Goal: Download file/media

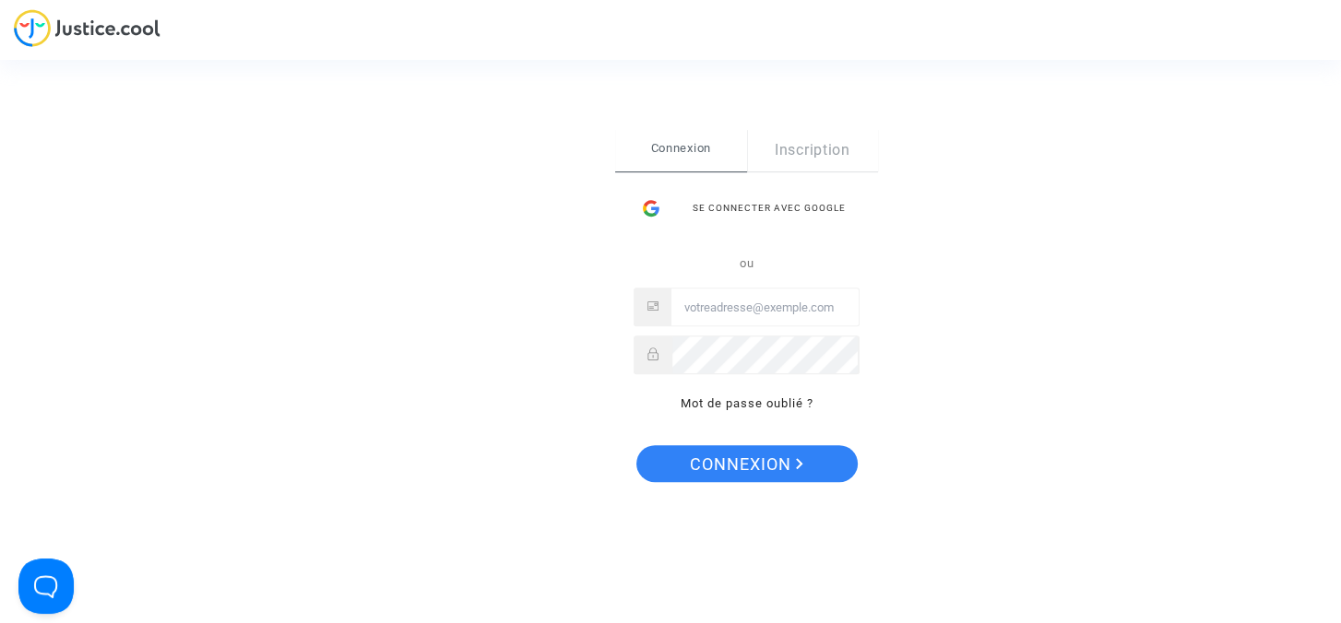
type input "[EMAIL_ADDRESS][DOMAIN_NAME]"
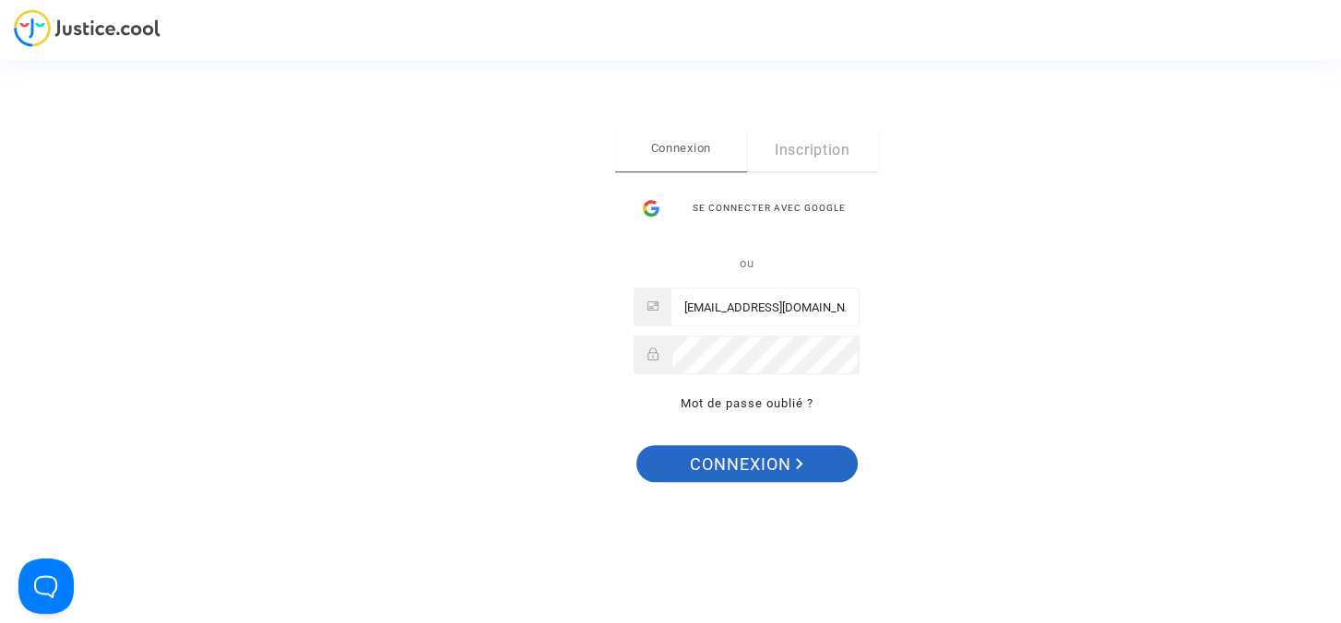
click at [731, 460] on span "Connexion" at bounding box center [746, 464] width 113 height 39
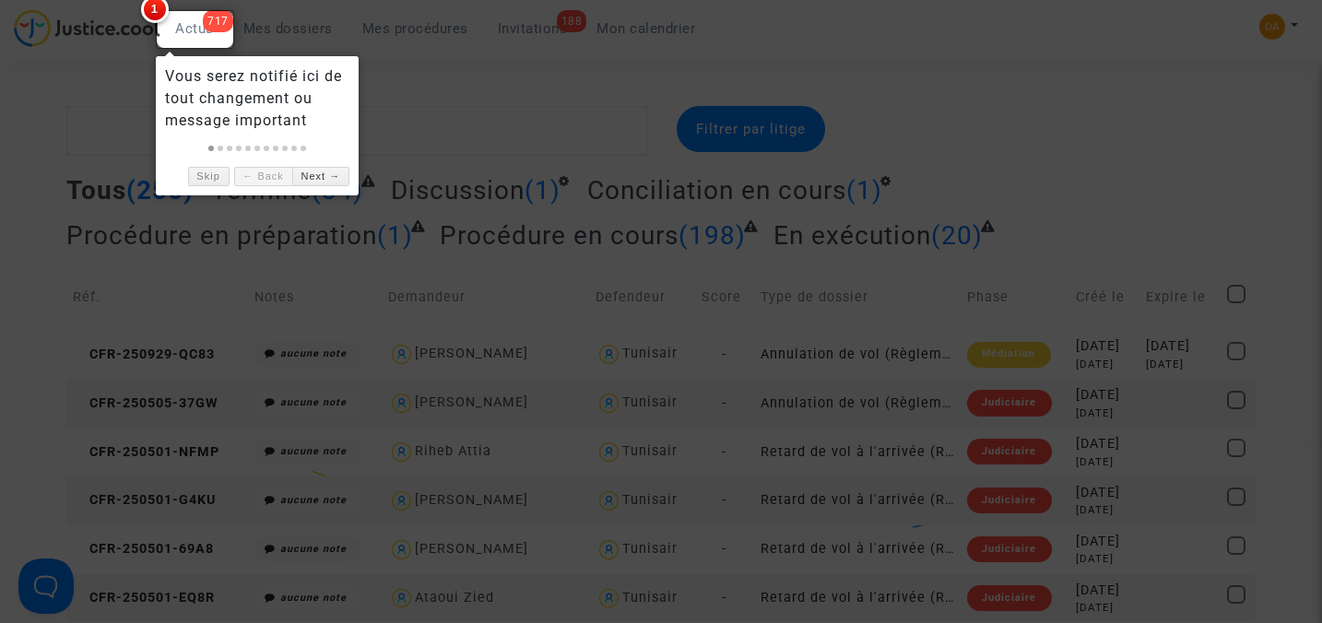
click at [112, 94] on div at bounding box center [661, 311] width 1322 height 623
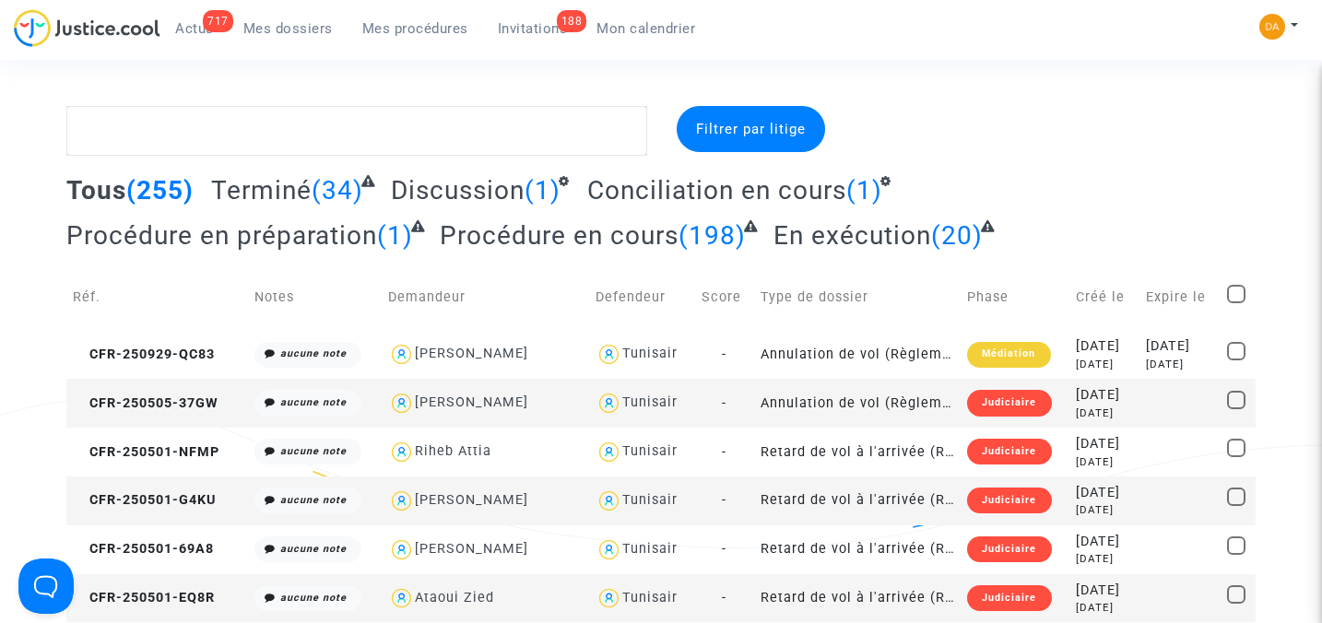
click at [638, 25] on span "Mon calendrier" at bounding box center [646, 28] width 99 height 17
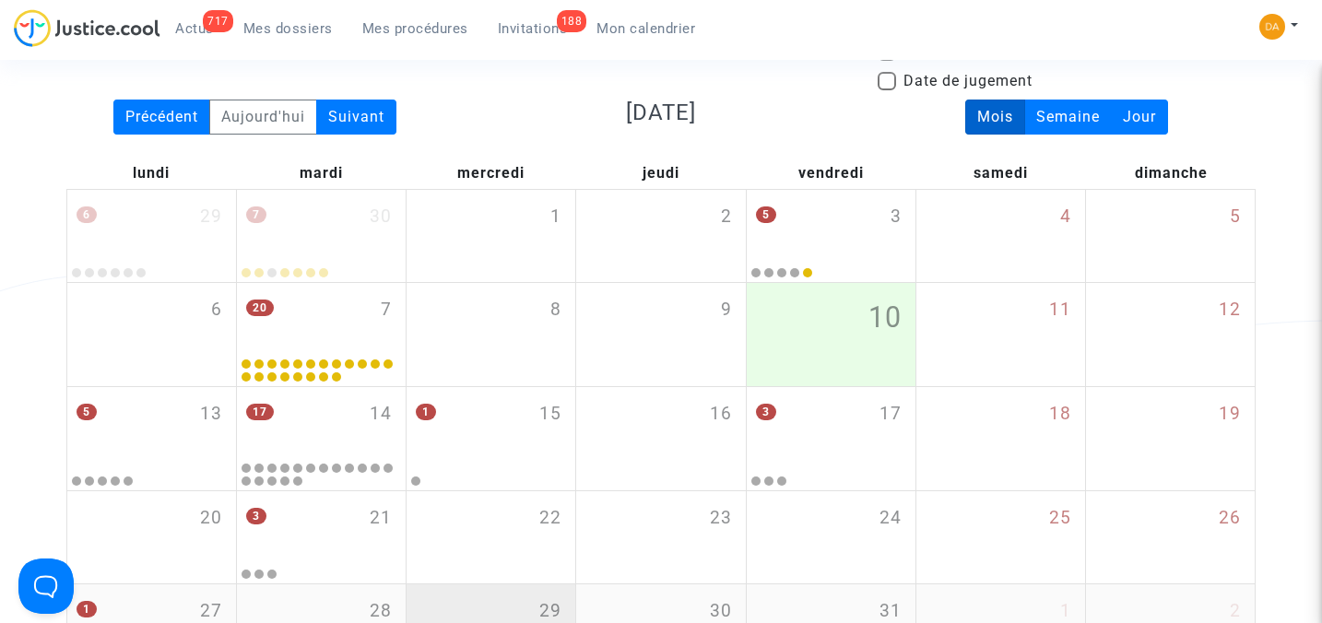
scroll to position [245, 0]
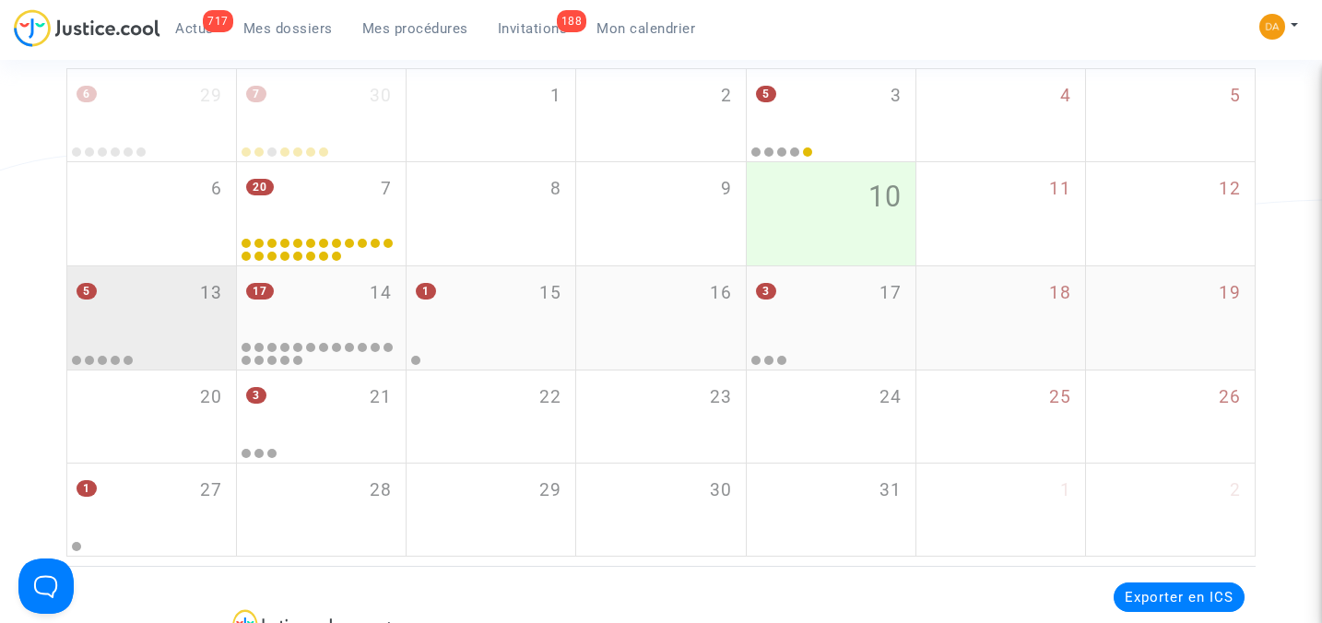
click at [133, 309] on div "5 13" at bounding box center [151, 302] width 169 height 72
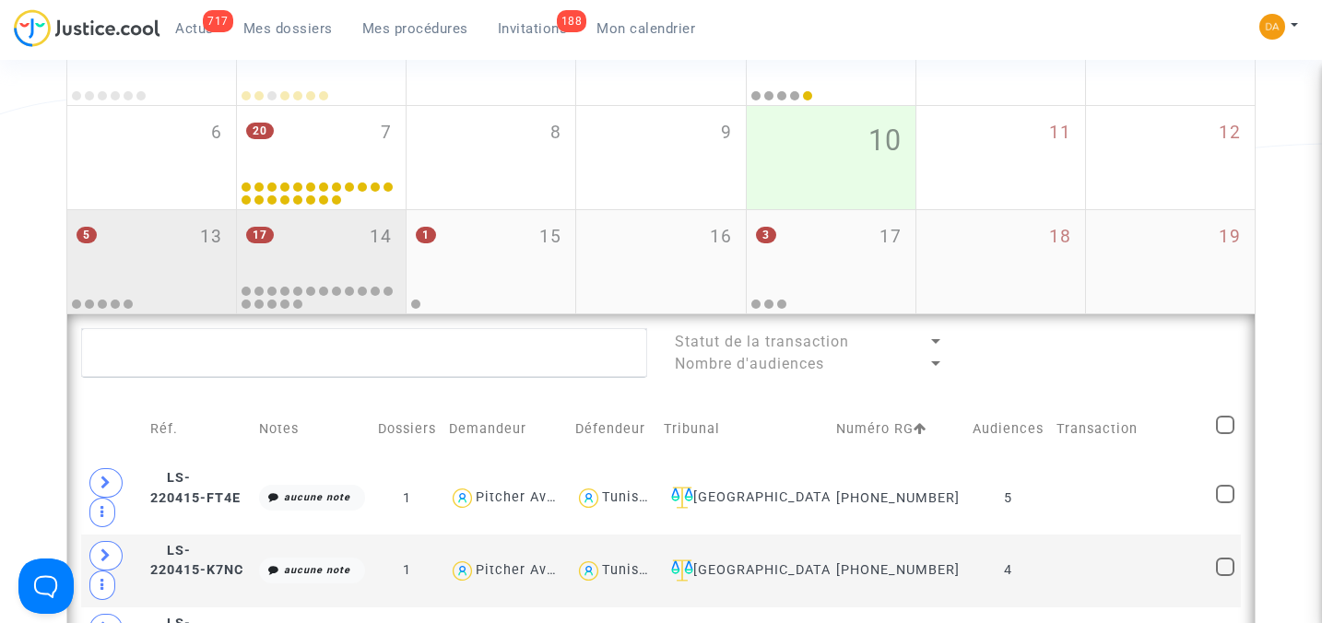
scroll to position [245, 0]
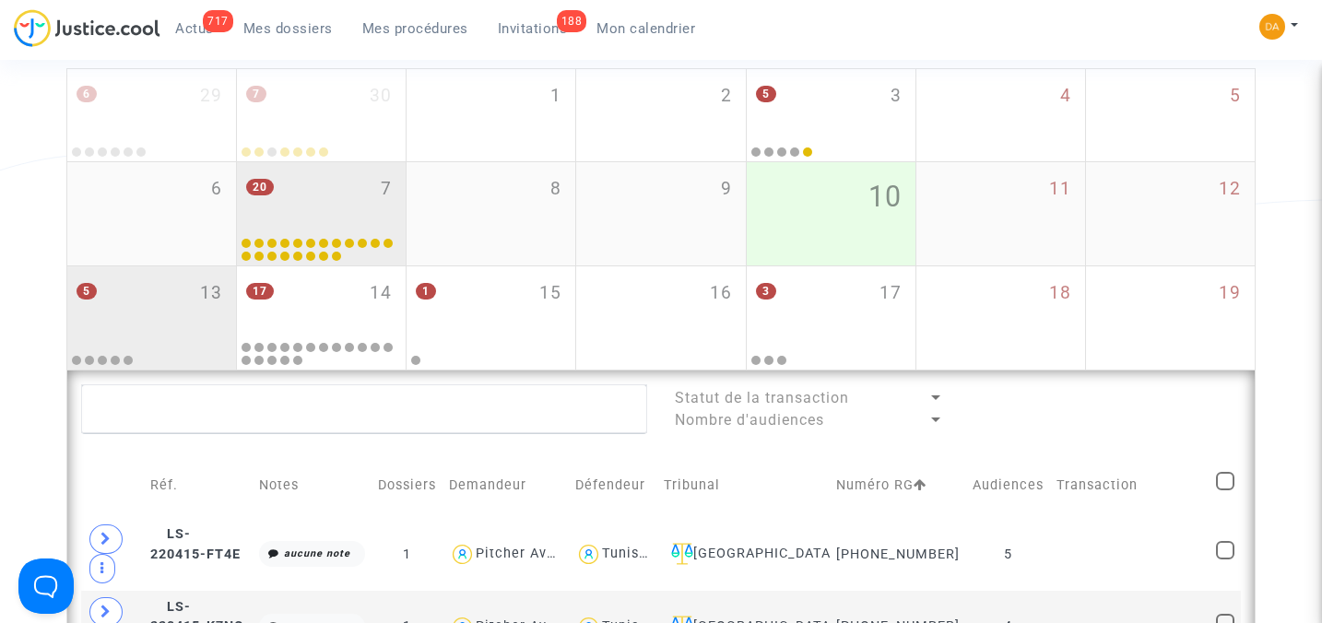
click at [315, 211] on div "20 7" at bounding box center [321, 198] width 169 height 72
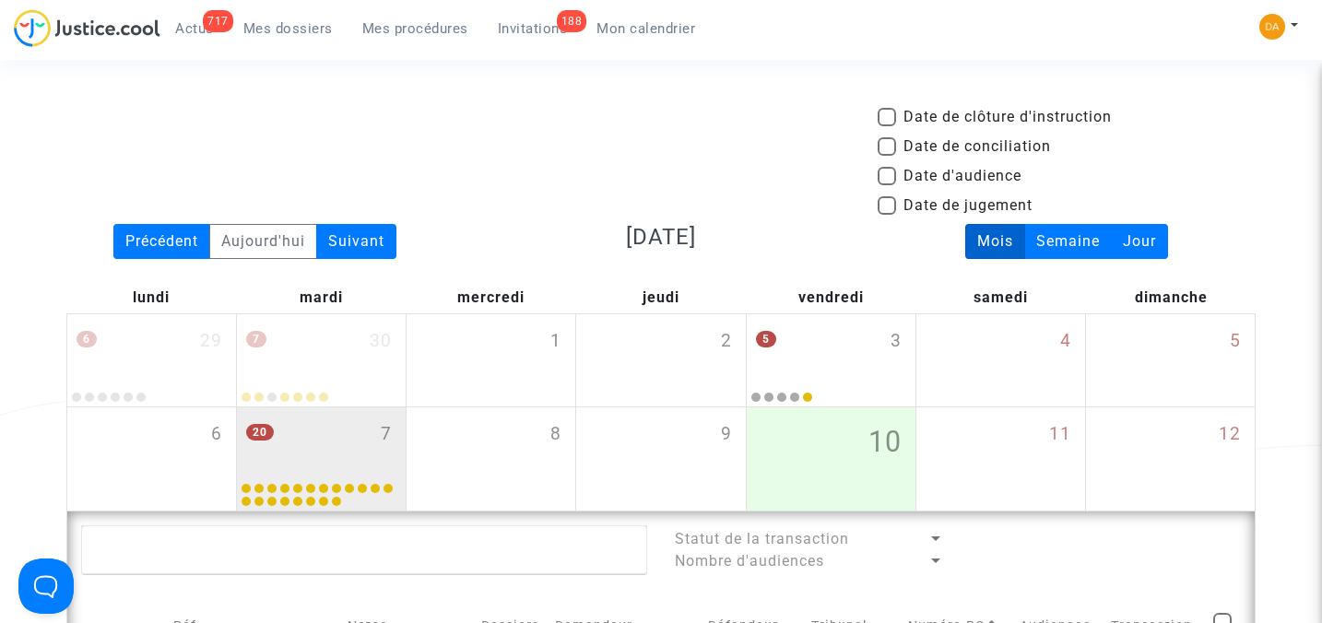
click at [278, 450] on div "20 7" at bounding box center [321, 444] width 169 height 72
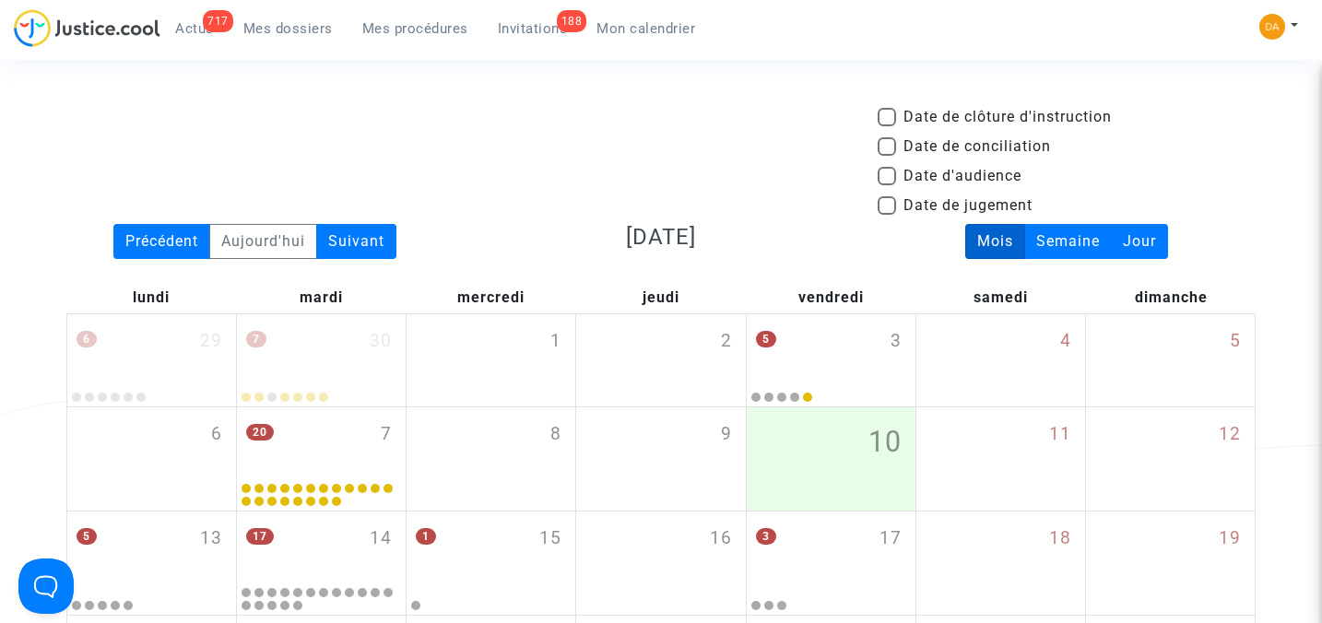
scroll to position [245, 0]
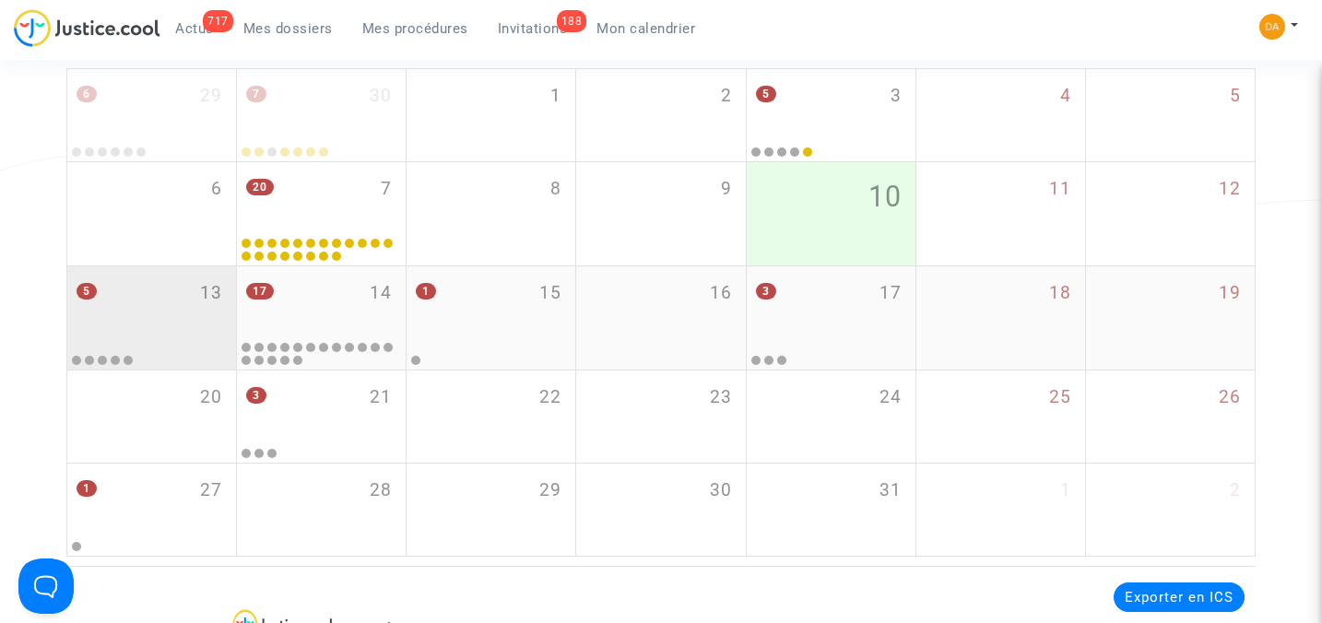
click at [121, 324] on div "5 13" at bounding box center [151, 302] width 169 height 72
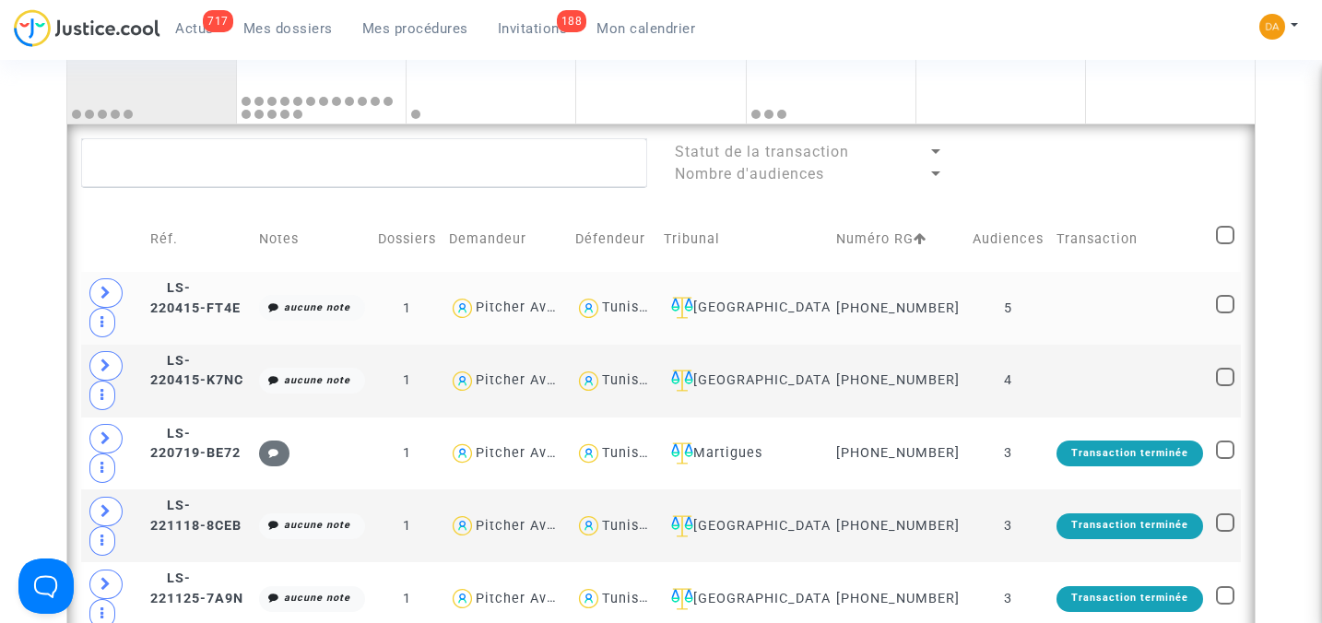
scroll to position [123, 0]
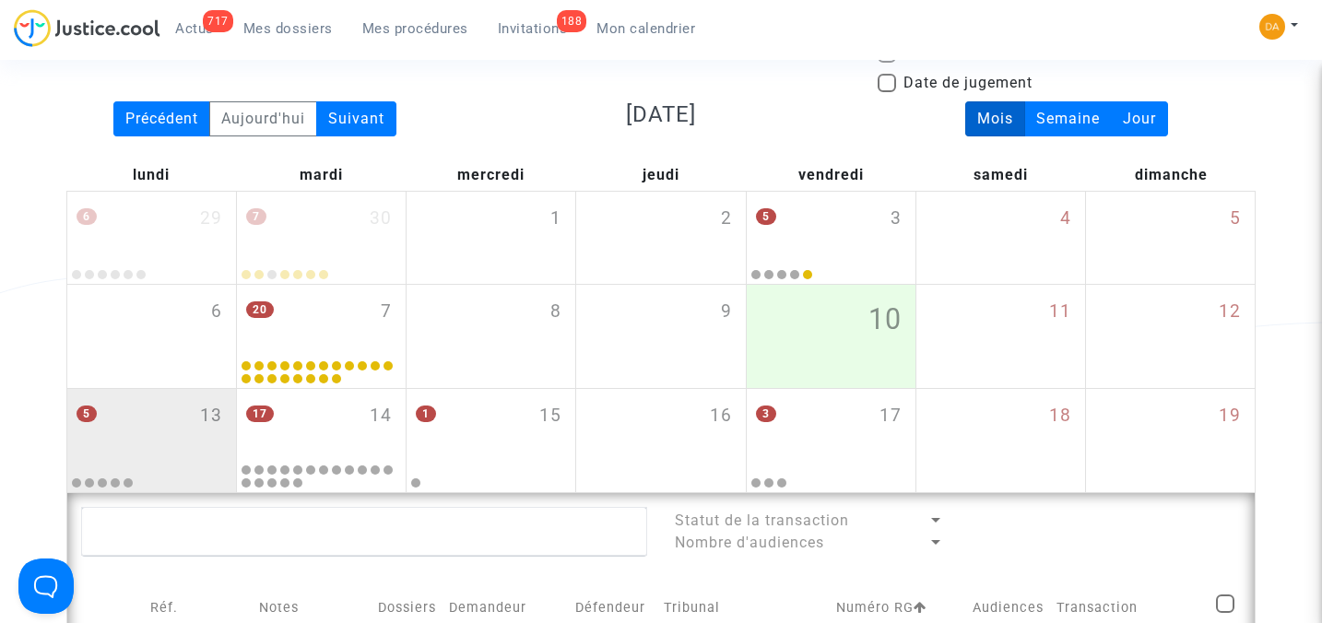
click at [195, 27] on span "Actus" at bounding box center [194, 28] width 39 height 17
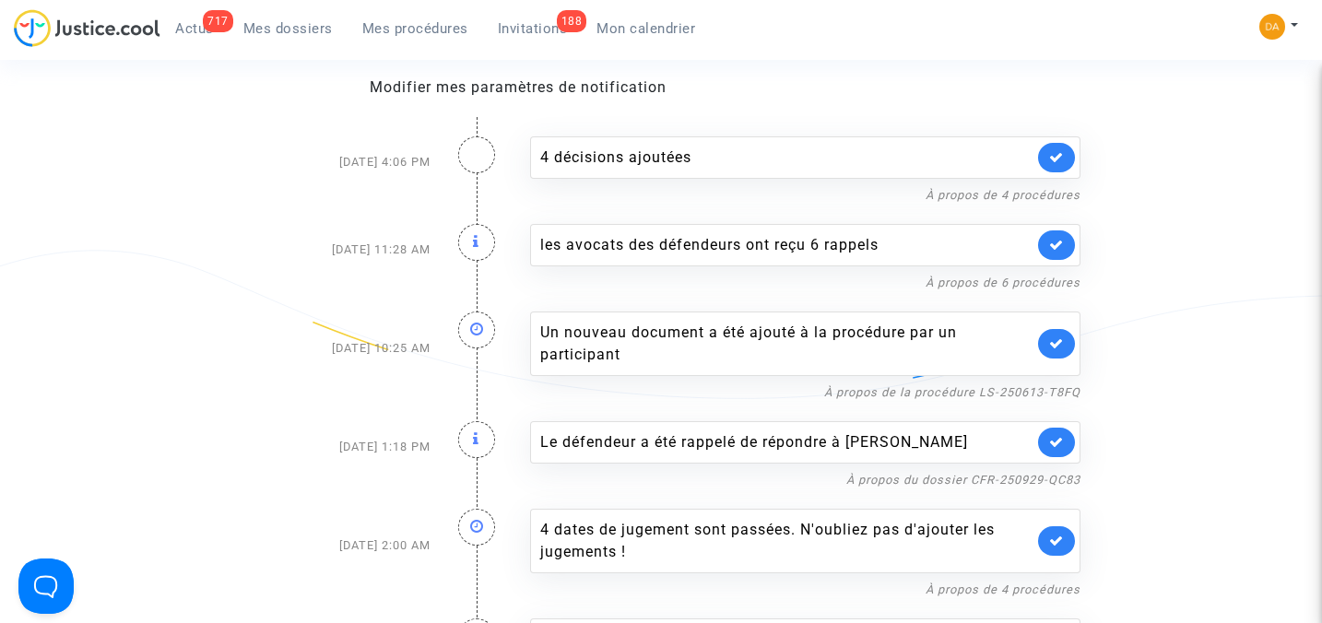
scroll to position [141, 0]
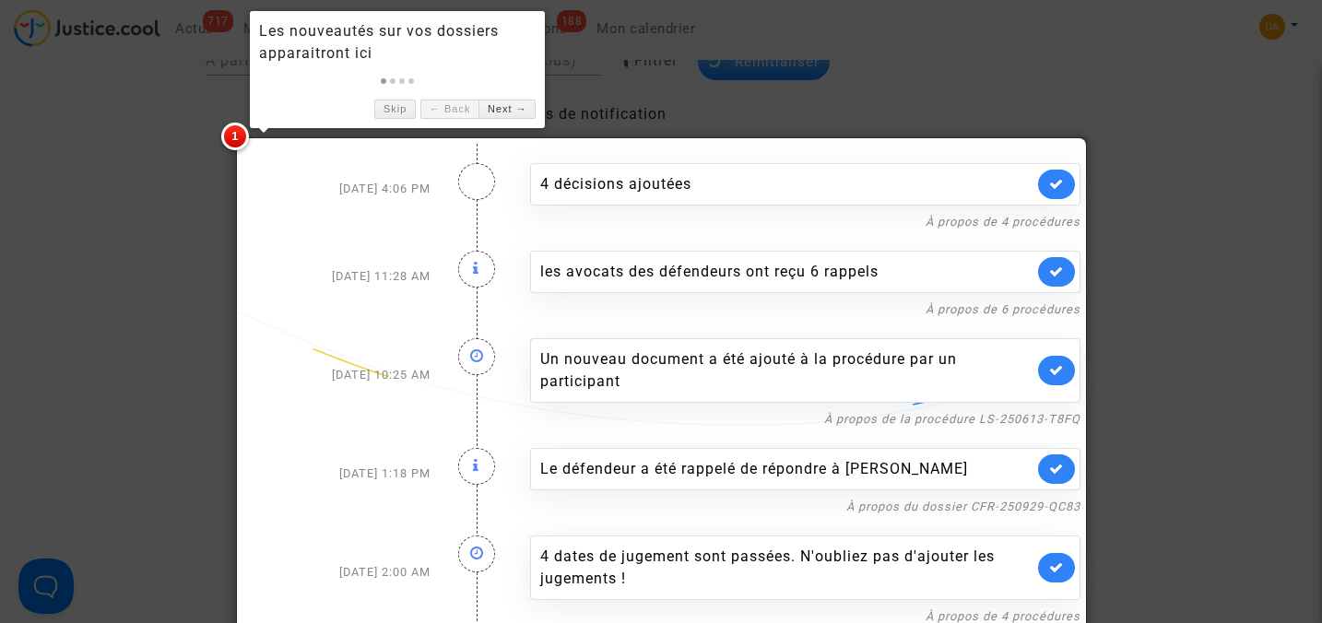
click at [139, 178] on div at bounding box center [661, 311] width 1322 height 623
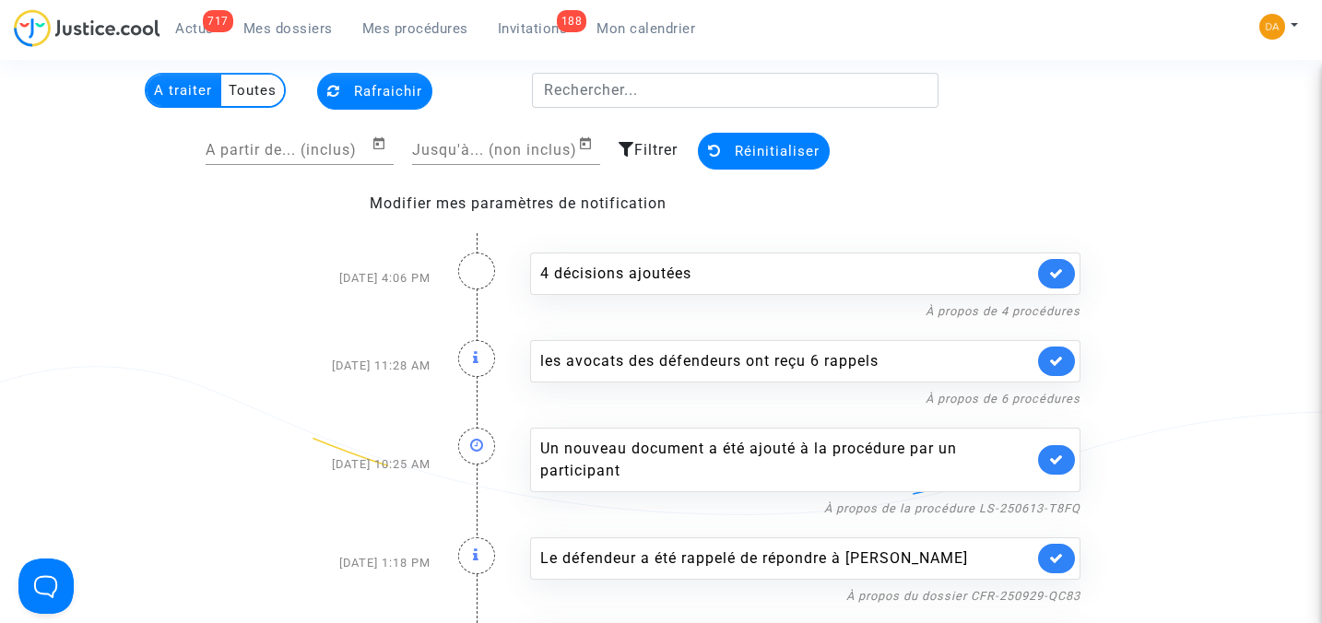
scroll to position [18, 0]
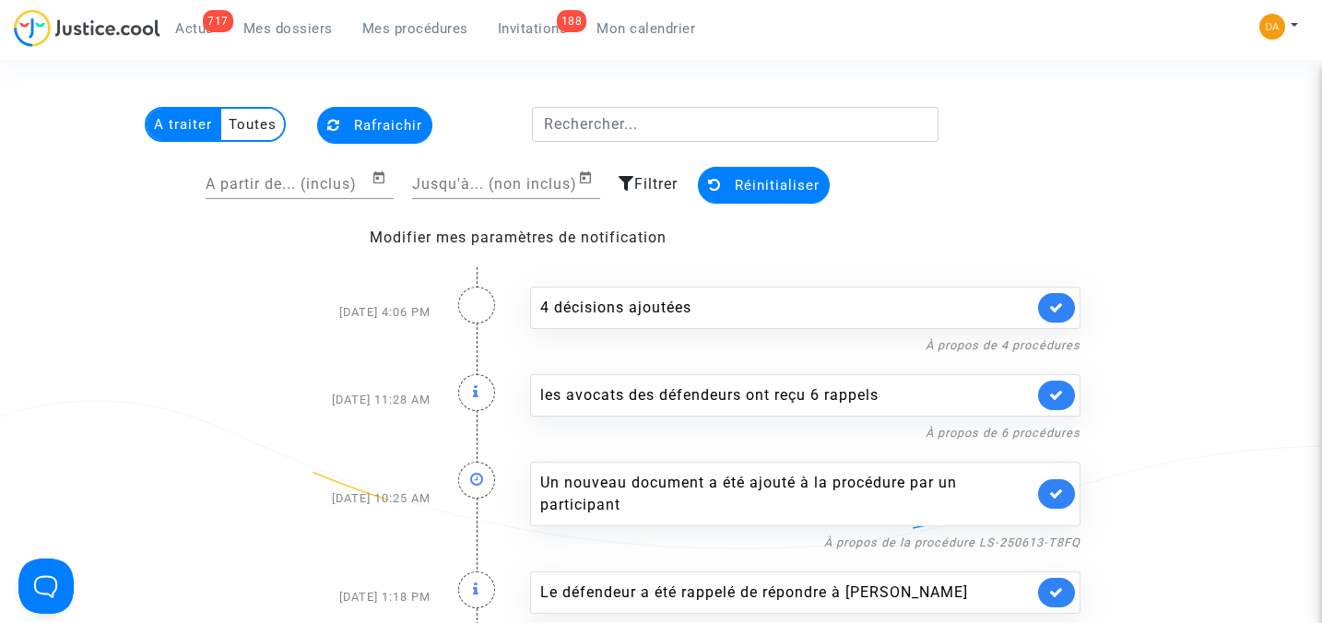
click at [203, 28] on span "Actus" at bounding box center [194, 28] width 39 height 17
click at [299, 28] on span "Mes dossiers" at bounding box center [287, 28] width 89 height 17
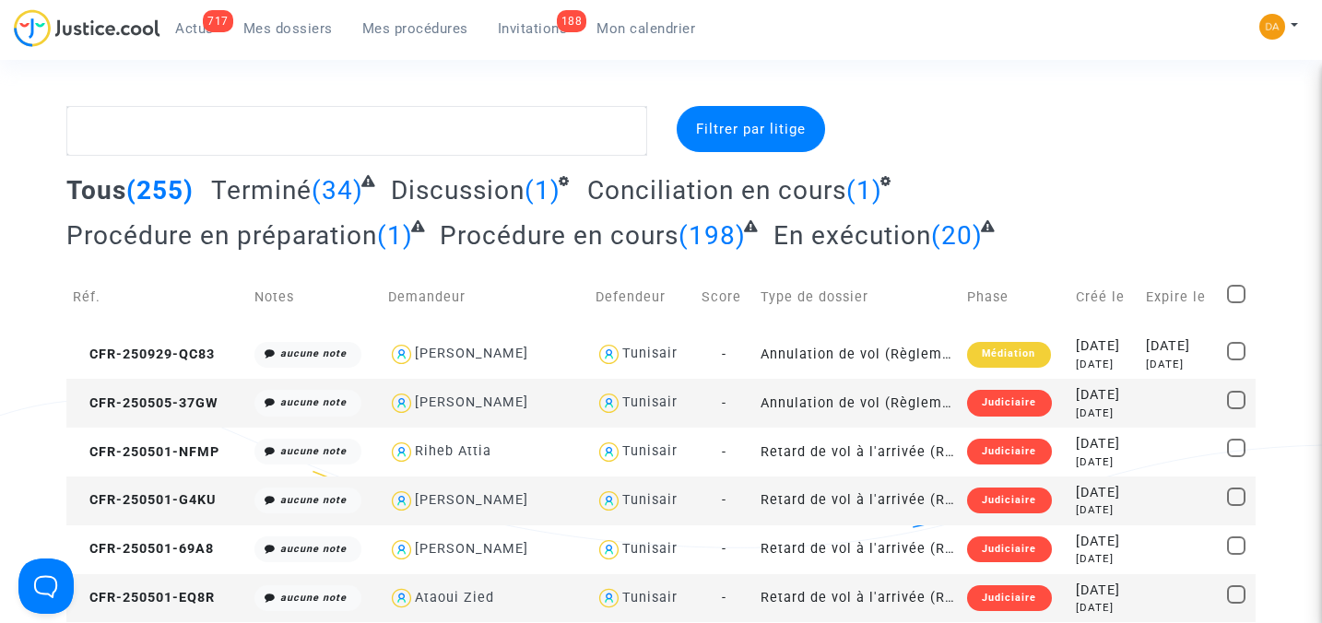
click at [659, 20] on span "Mon calendrier" at bounding box center [646, 28] width 99 height 17
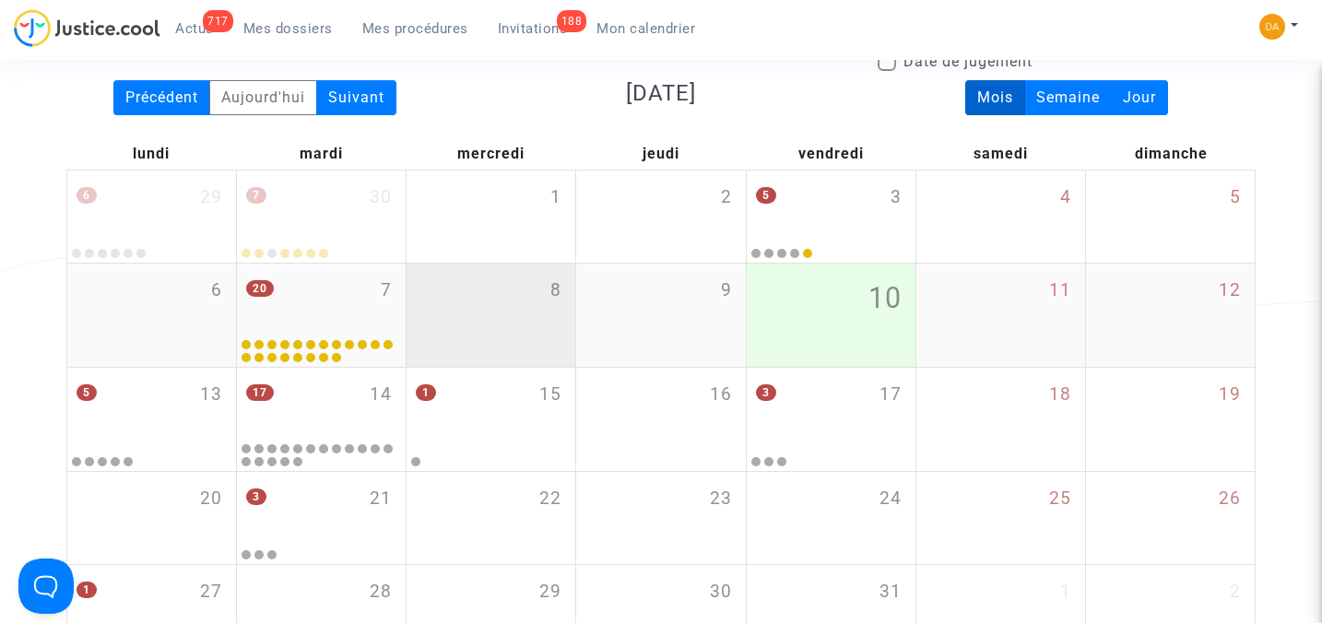
scroll to position [245, 0]
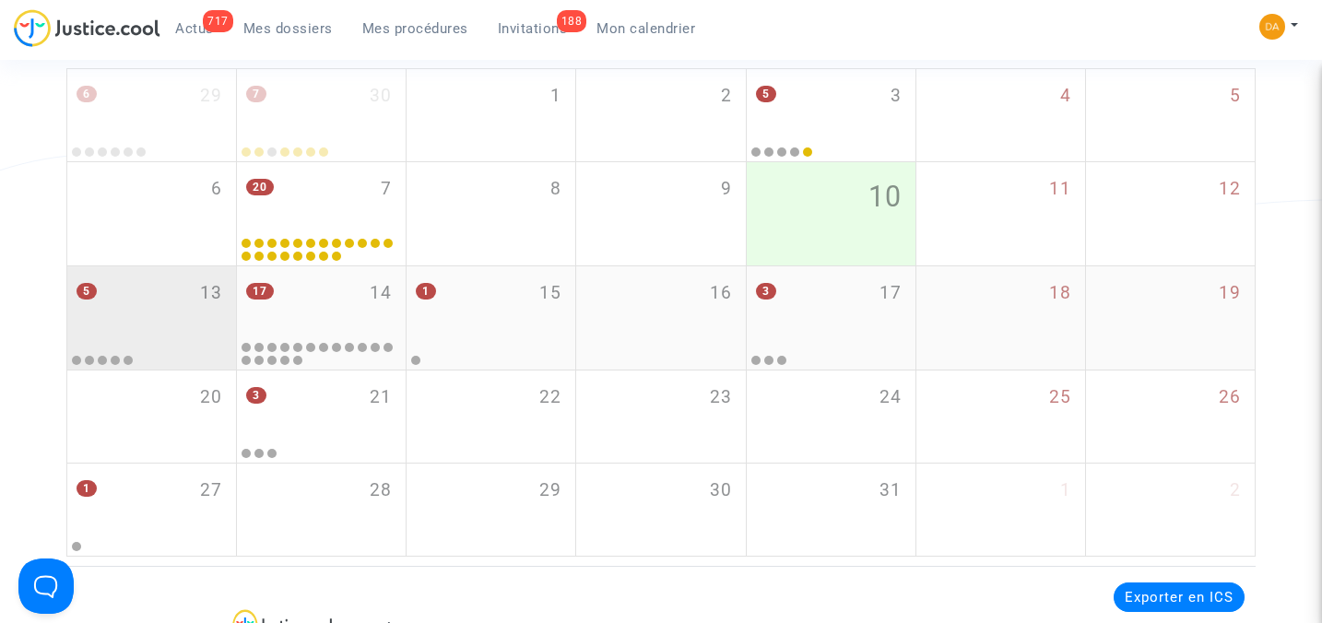
click at [134, 332] on div "5 13" at bounding box center [151, 302] width 169 height 72
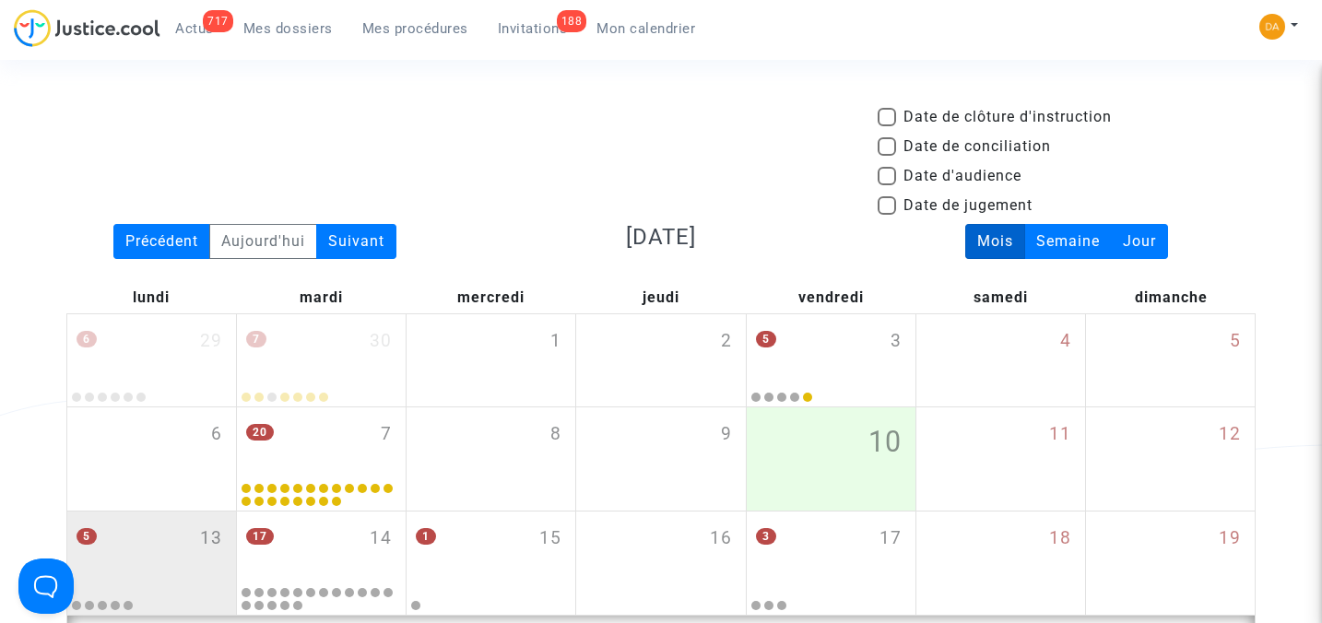
click at [281, 30] on span "Mes dossiers" at bounding box center [287, 28] width 89 height 17
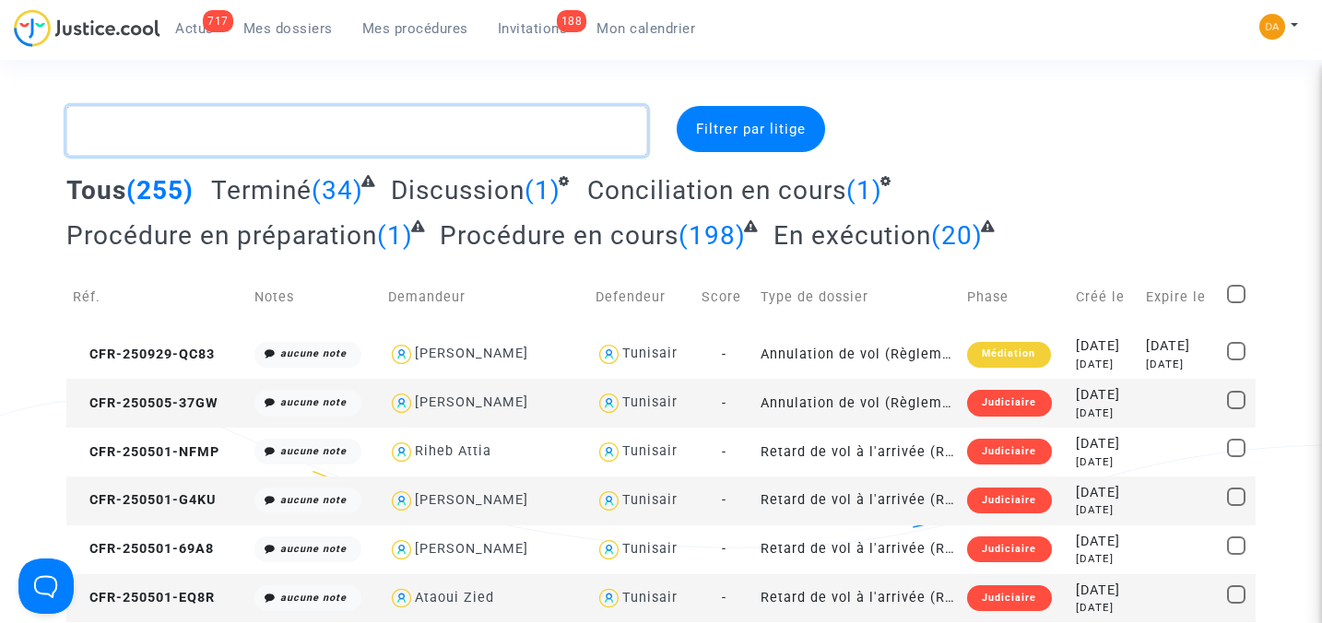
click at [221, 131] on textarea at bounding box center [356, 131] width 581 height 50
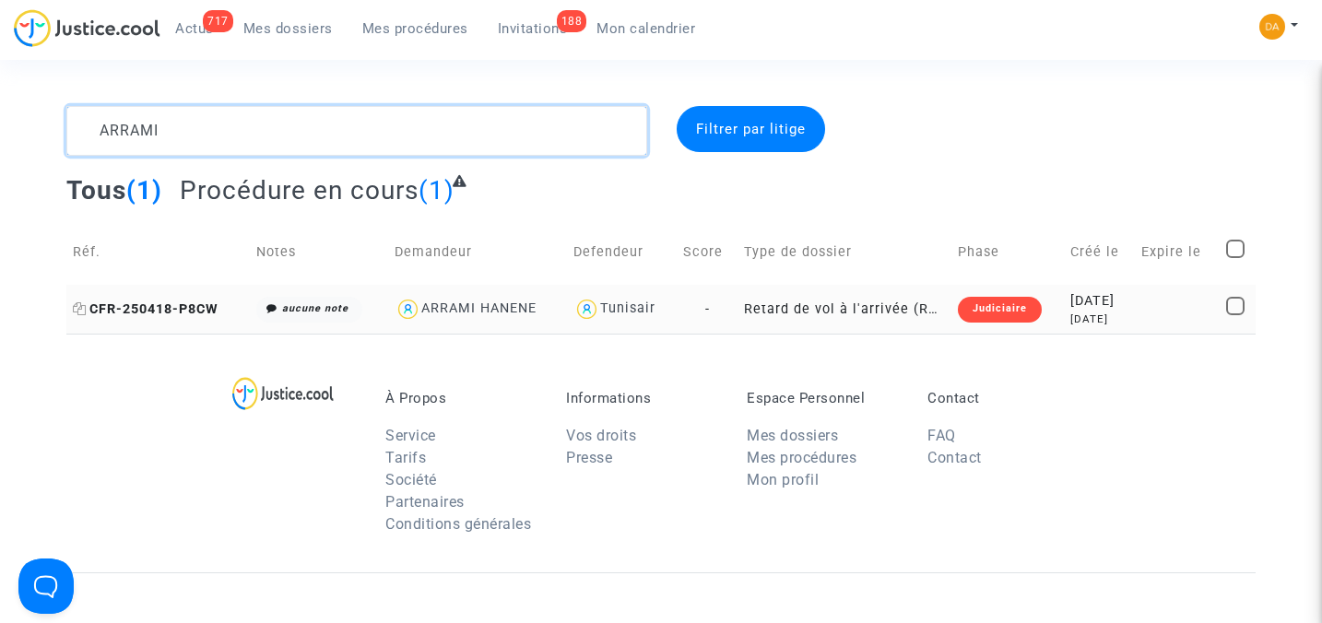
type textarea "ARRAMI"
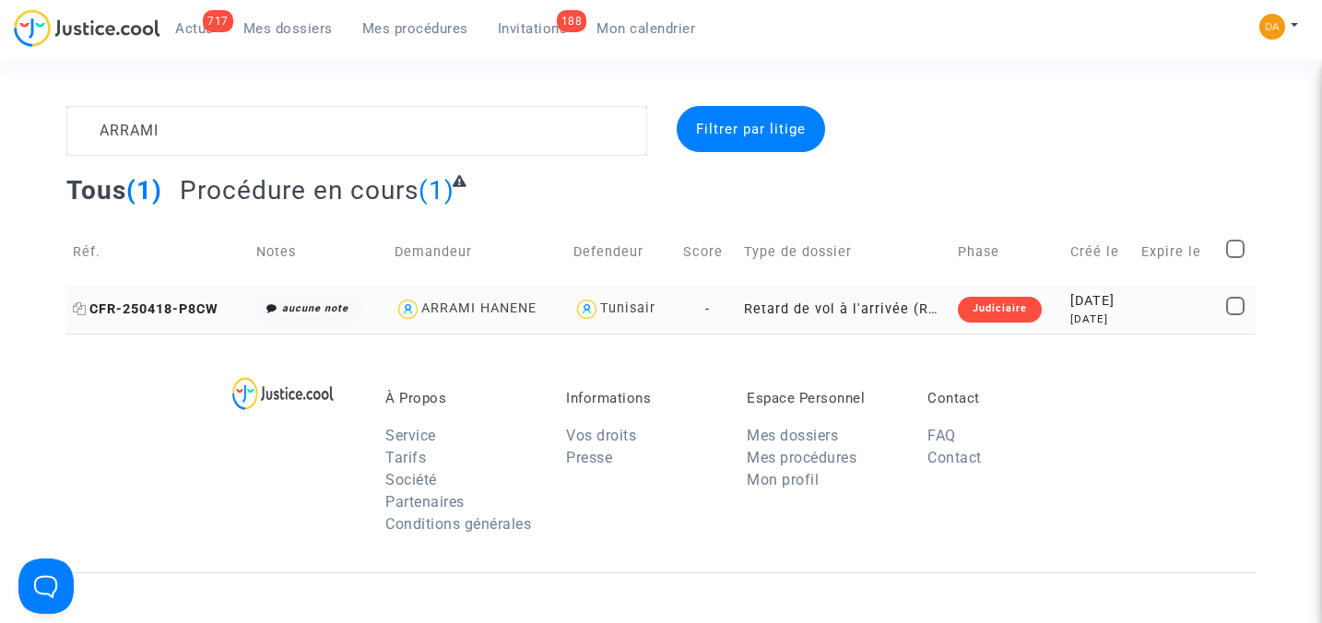
click at [173, 309] on span "CFR-250418-P8CW" at bounding box center [146, 309] width 146 height 16
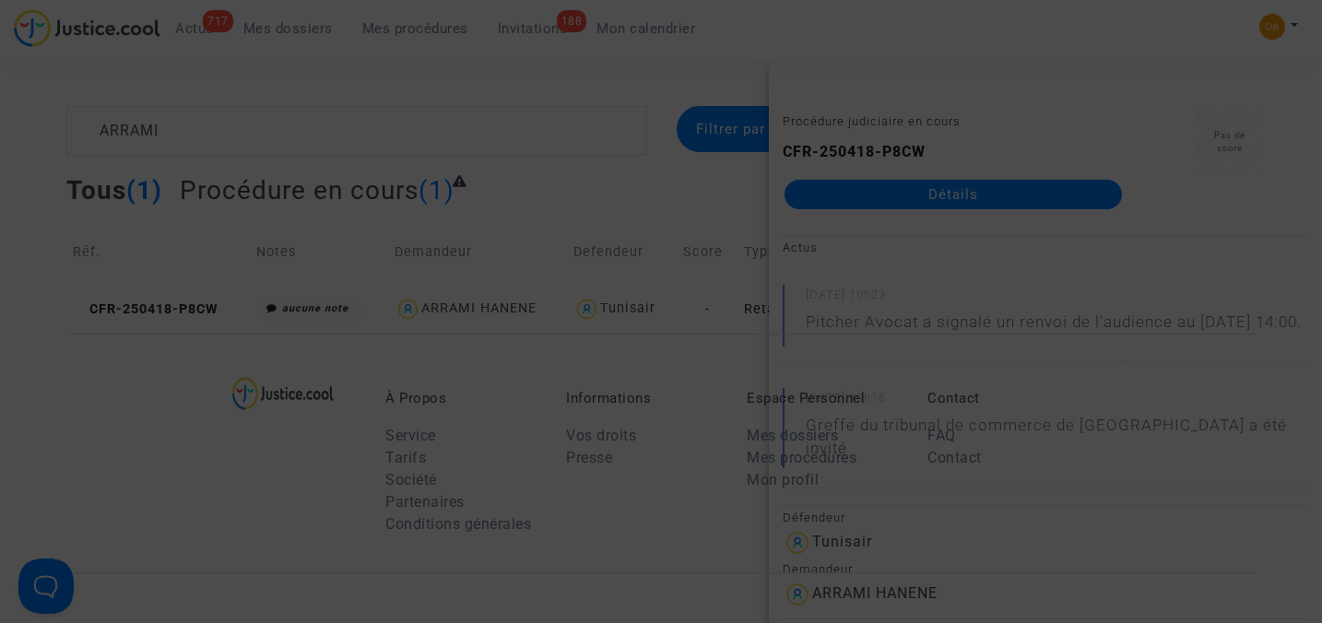
click at [742, 210] on div at bounding box center [661, 311] width 1322 height 623
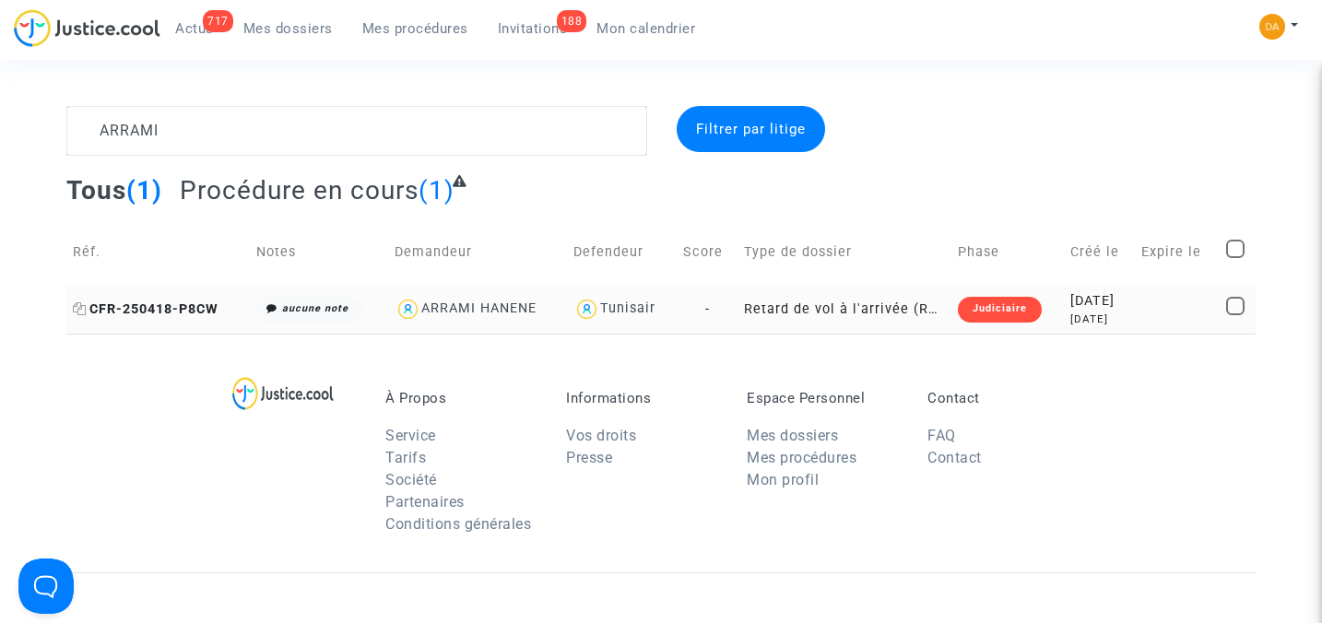
click at [203, 304] on span "CFR-250418-P8CW" at bounding box center [146, 309] width 146 height 16
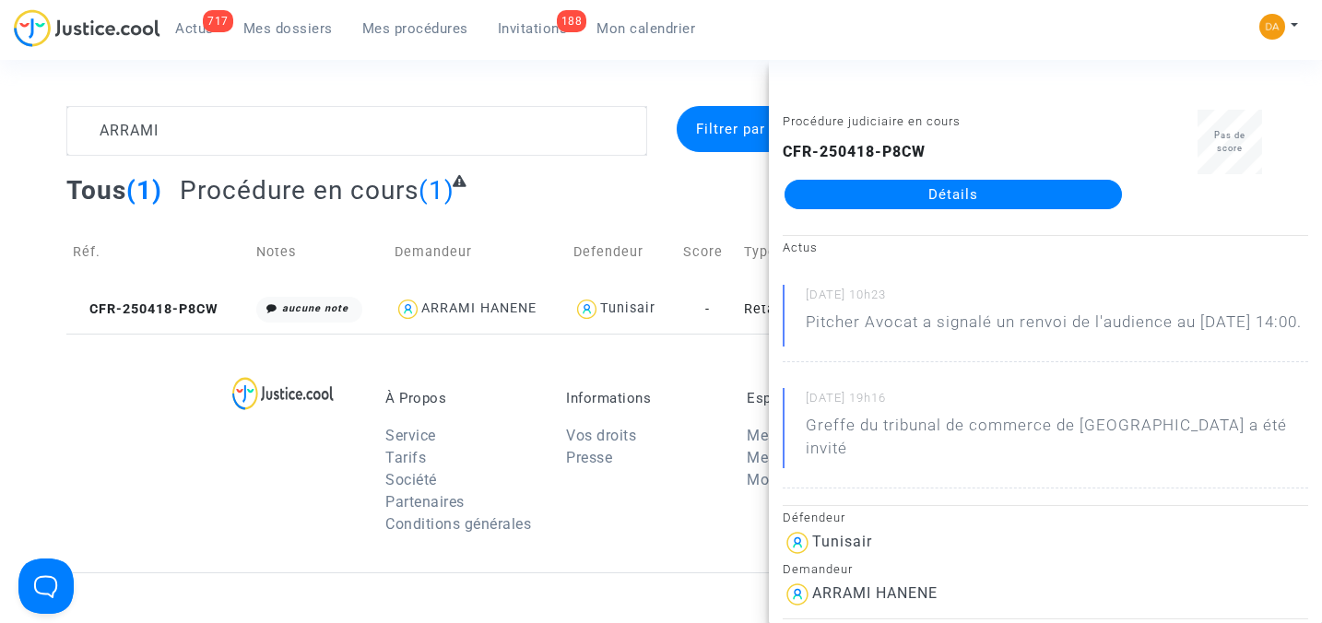
click at [1006, 196] on link "Détails" at bounding box center [953, 195] width 337 height 30
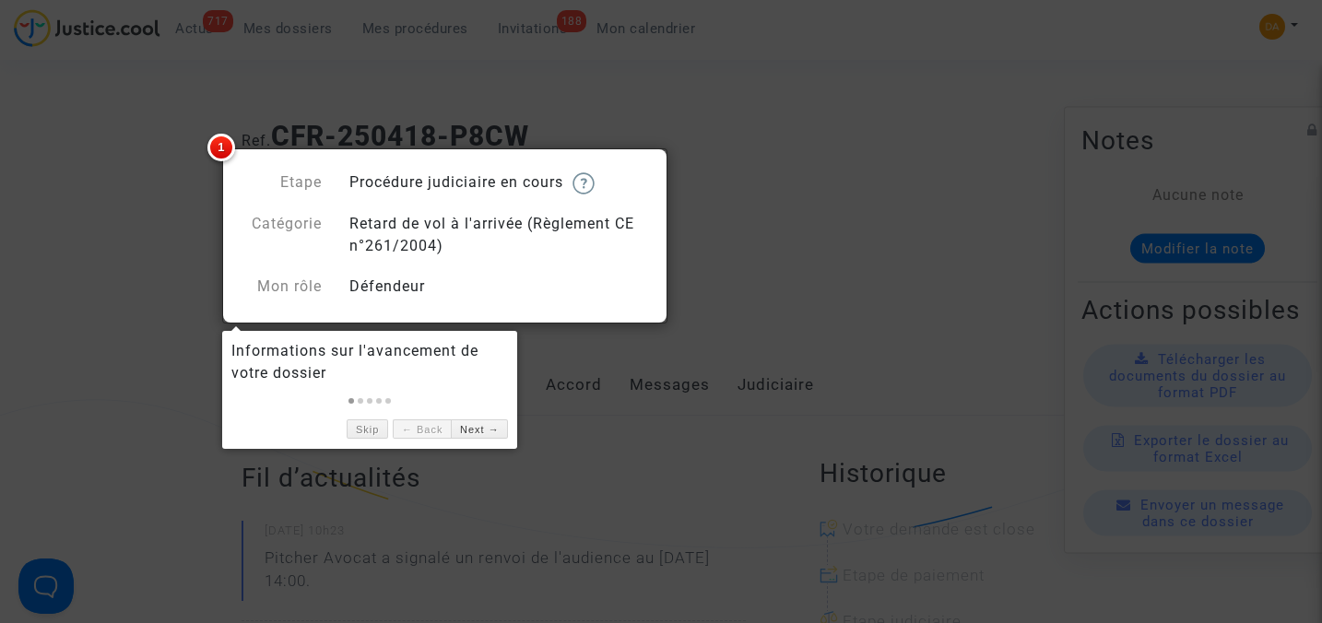
click at [131, 197] on div at bounding box center [661, 311] width 1322 height 623
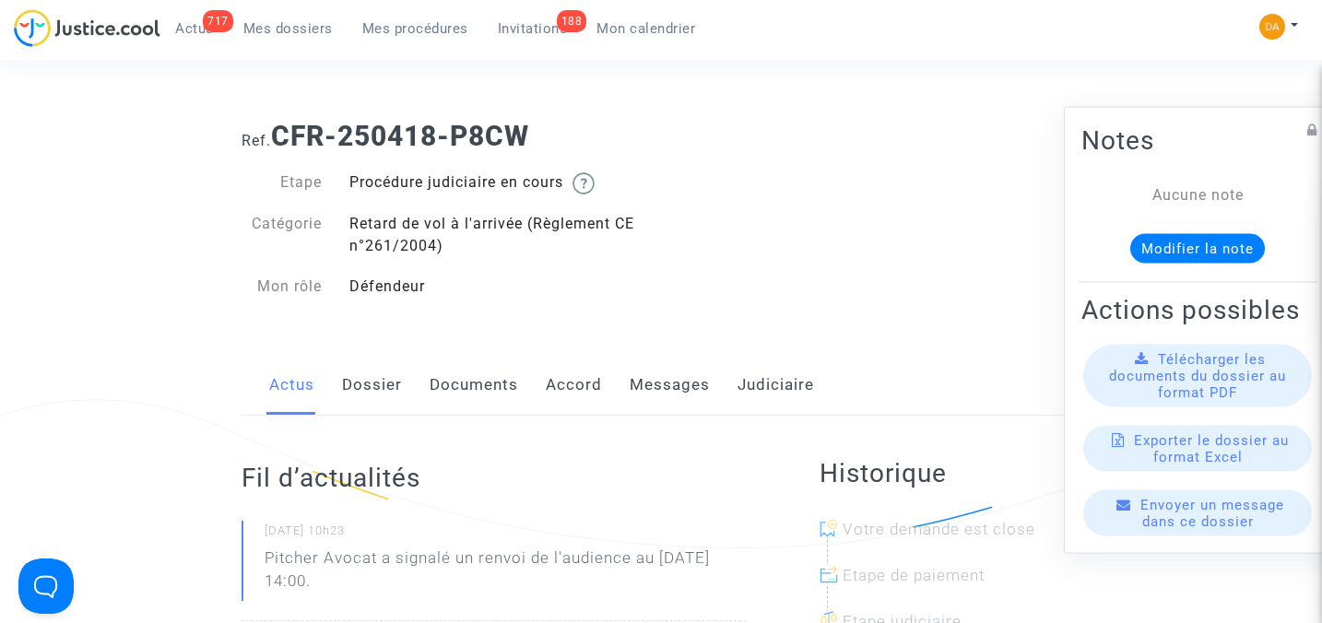
click at [1199, 384] on span "Télécharger les documents du dossier au format PDF" at bounding box center [1197, 376] width 177 height 50
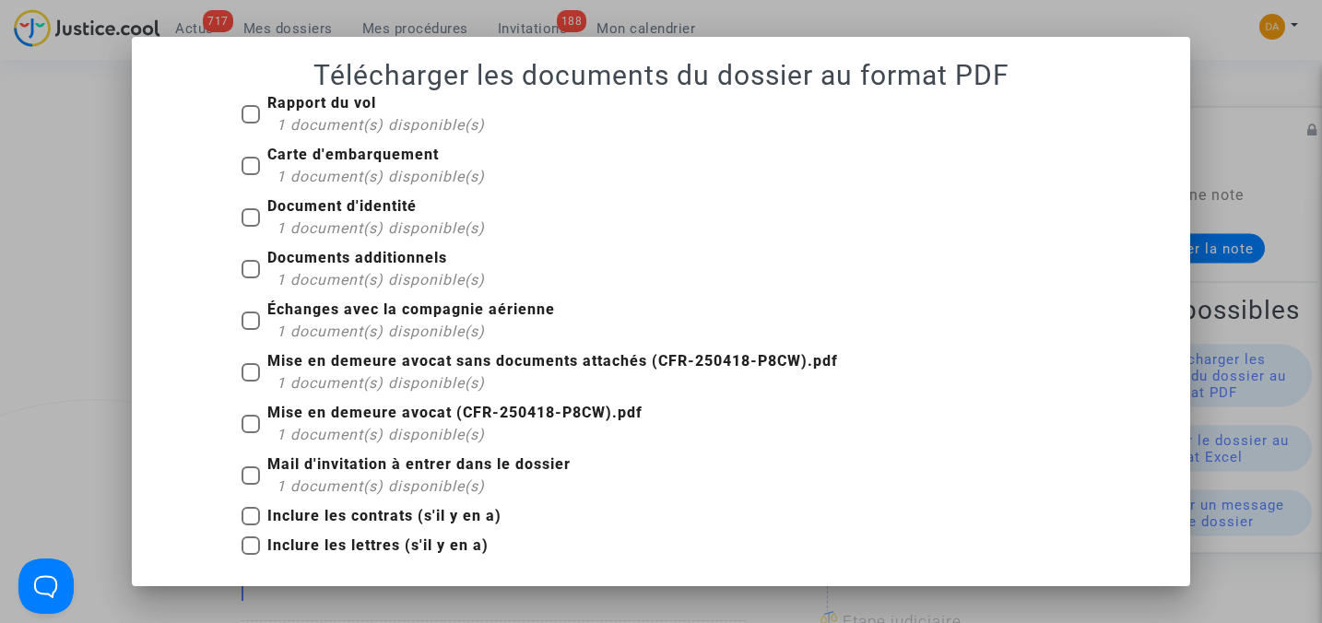
click at [249, 115] on span at bounding box center [251, 114] width 18 height 18
click at [250, 124] on input "Rapport du vol 1 document(s) disponible(s)" at bounding box center [250, 124] width 1 height 1
checkbox input "true"
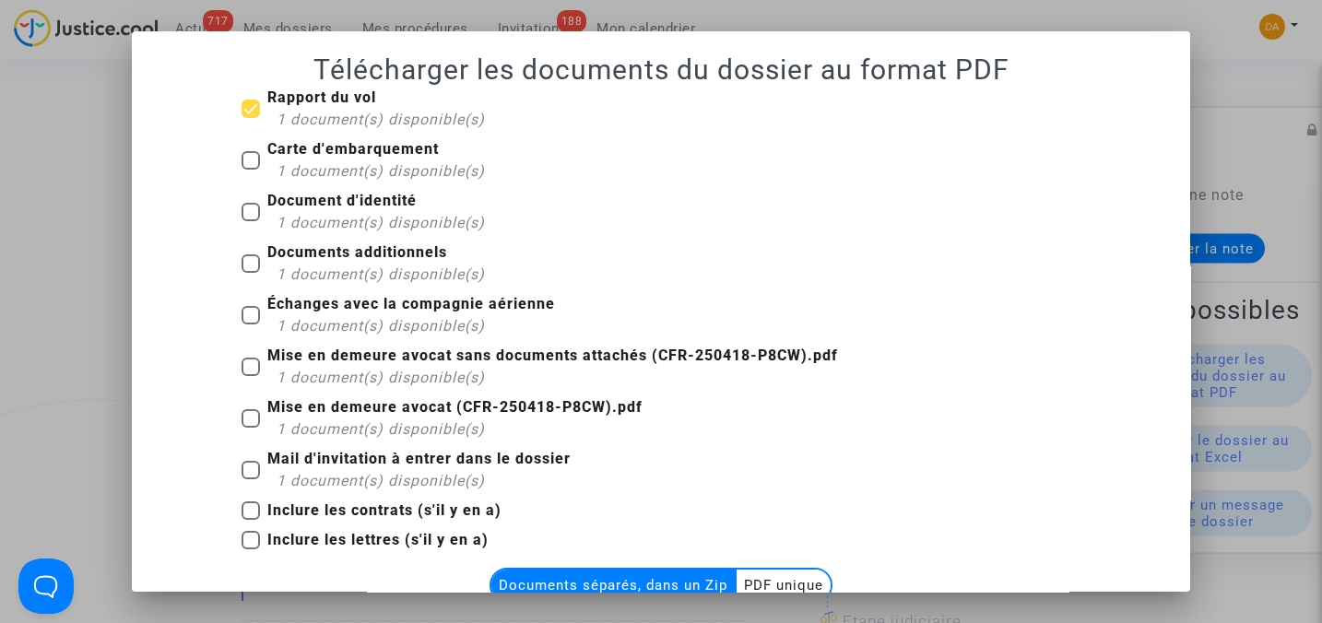
click at [242, 164] on span at bounding box center [251, 160] width 18 height 18
click at [250, 170] on input "Carte d'embarquement 1 document(s) disponible(s)" at bounding box center [250, 170] width 1 height 1
checkbox input "true"
click at [242, 213] on span at bounding box center [251, 212] width 18 height 18
click at [250, 221] on input "Document d'identité 1 document(s) disponible(s)" at bounding box center [250, 221] width 1 height 1
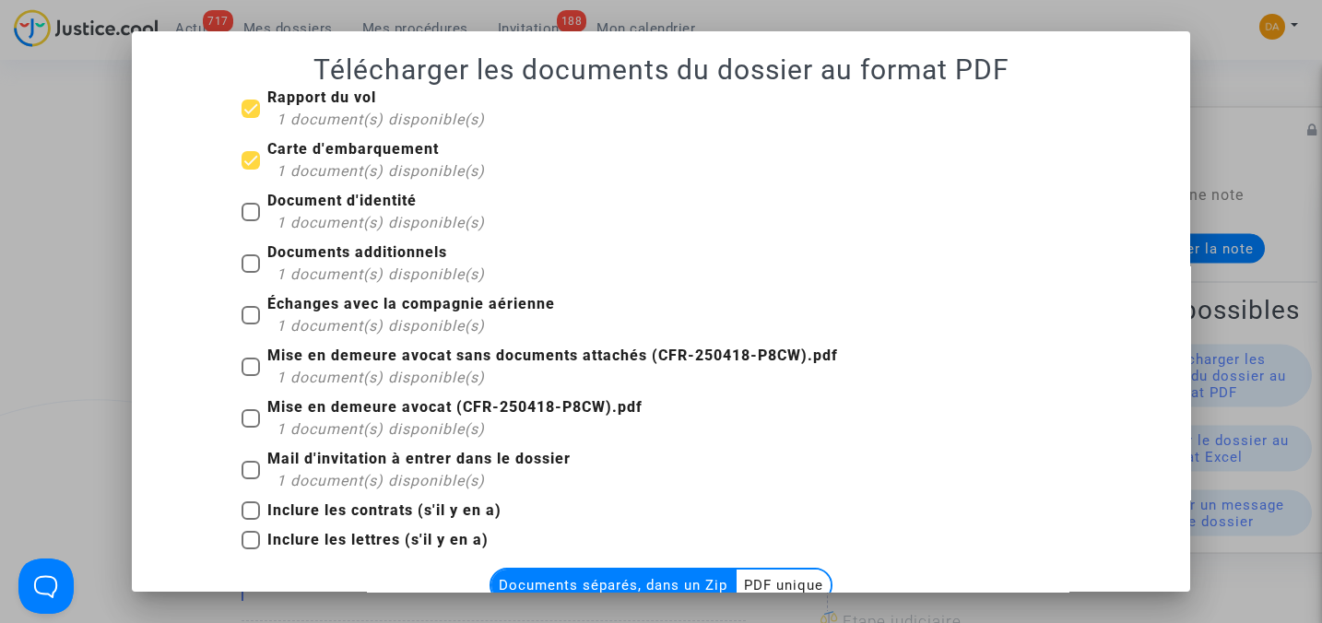
checkbox input "true"
click at [242, 264] on span at bounding box center [251, 263] width 18 height 18
click at [250, 273] on input "Documents additionnels 1 document(s) disponible(s)" at bounding box center [250, 273] width 1 height 1
checkbox input "true"
click at [244, 313] on span at bounding box center [251, 315] width 18 height 18
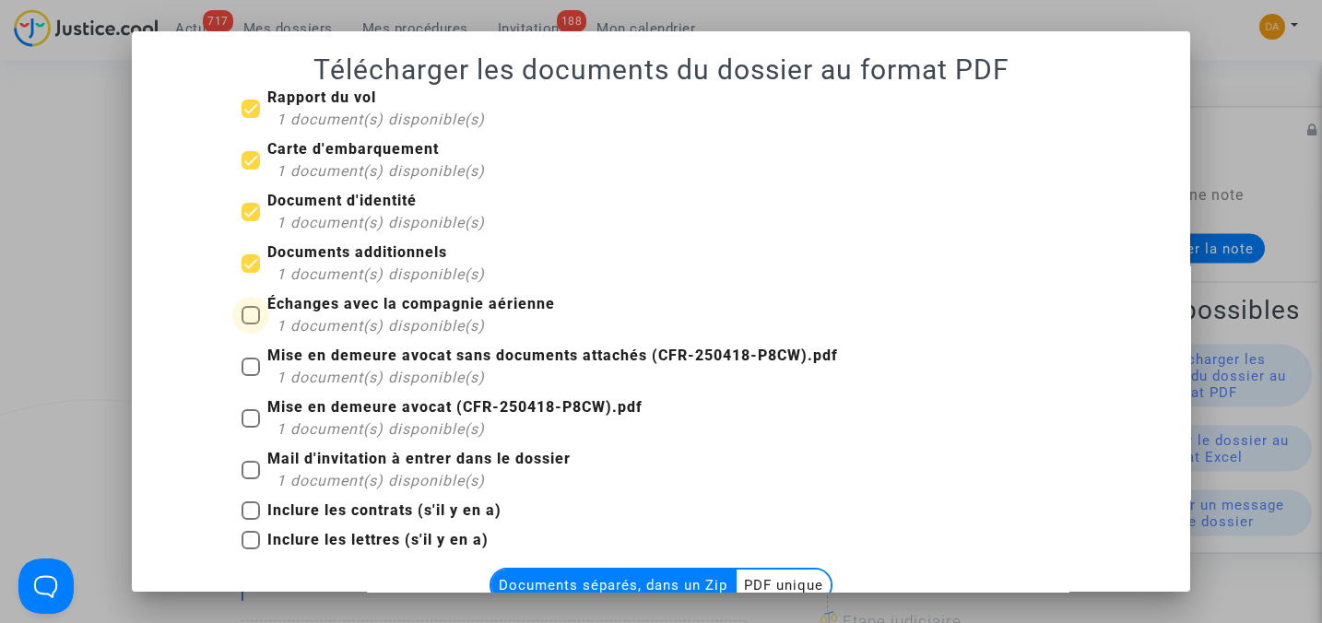
click at [250, 325] on input "Échanges avec la compagnie aérienne 1 document(s) disponible(s)" at bounding box center [250, 325] width 1 height 1
checkbox input "true"
click at [242, 369] on span at bounding box center [251, 367] width 18 height 18
click at [250, 376] on input "Mise en demeure avocat sans documents attachés (CFR-250418-P8CW).pdf 1 document…" at bounding box center [250, 376] width 1 height 1
checkbox input "true"
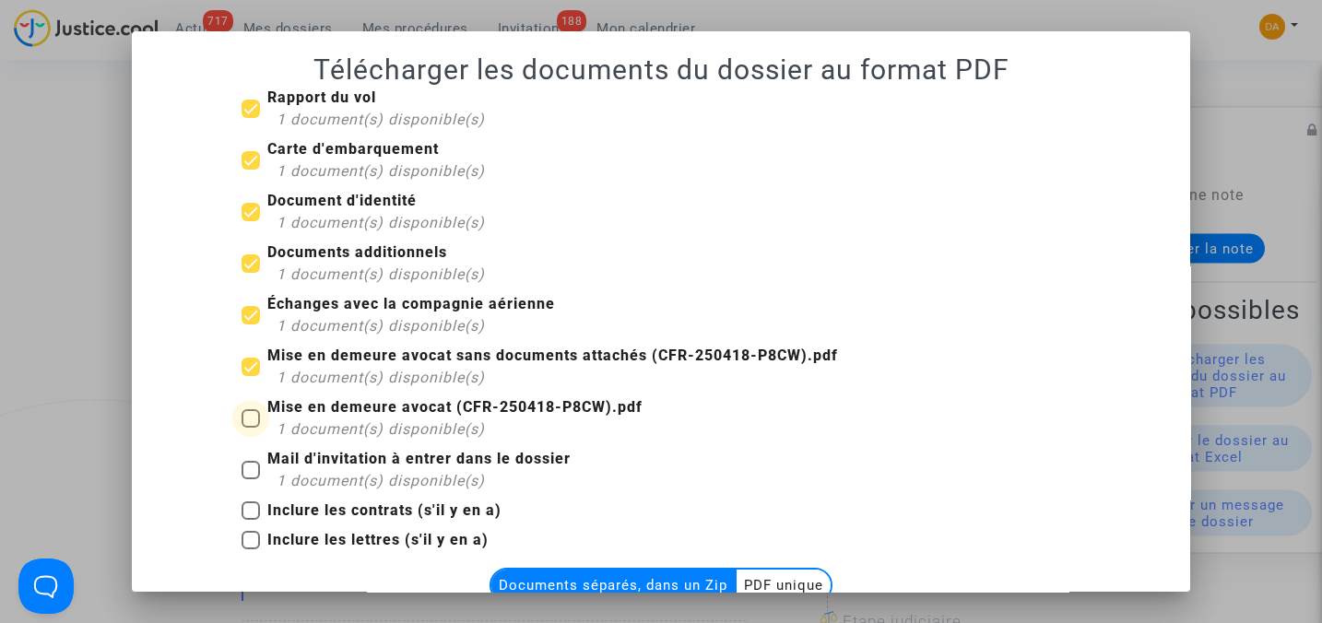
click at [244, 416] on span at bounding box center [251, 418] width 18 height 18
click at [250, 428] on input "Mise en demeure avocat (CFR-250418-P8CW).pdf 1 document(s) disponible(s)" at bounding box center [250, 428] width 1 height 1
checkbox input "true"
click at [242, 475] on span at bounding box center [251, 470] width 18 height 18
click at [250, 479] on input "Mail d'invitation à entrer dans le dossier 1 document(s) disponible(s)" at bounding box center [250, 479] width 1 height 1
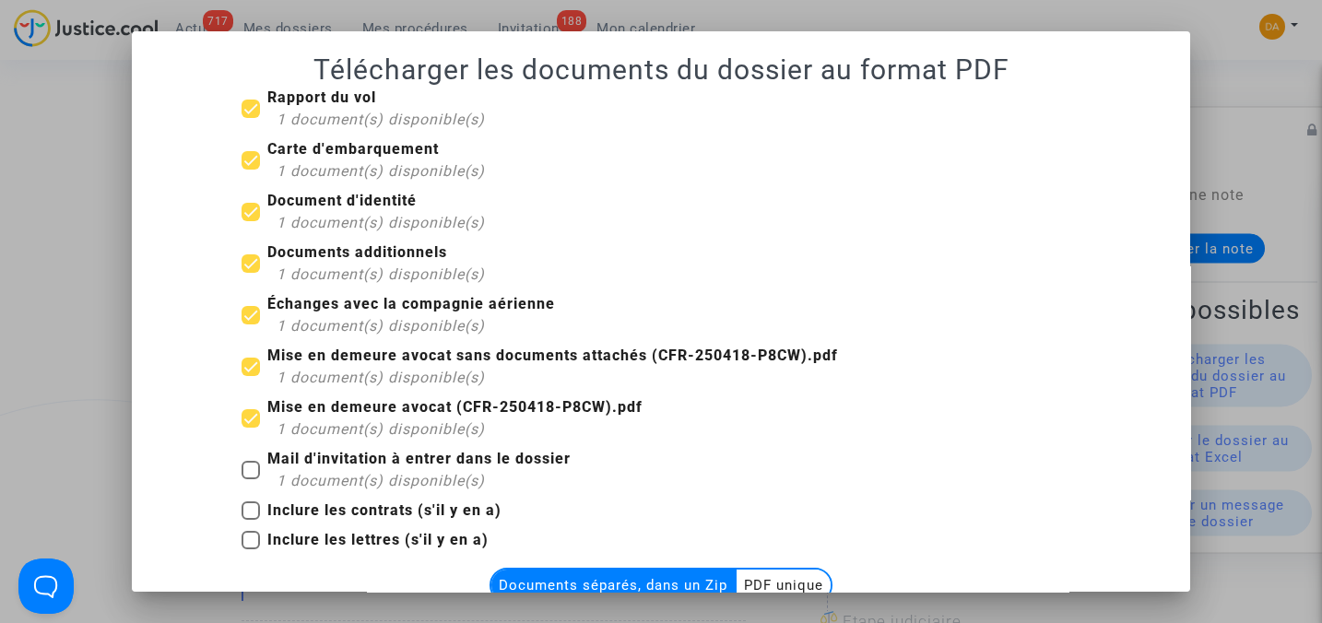
checkbox input "true"
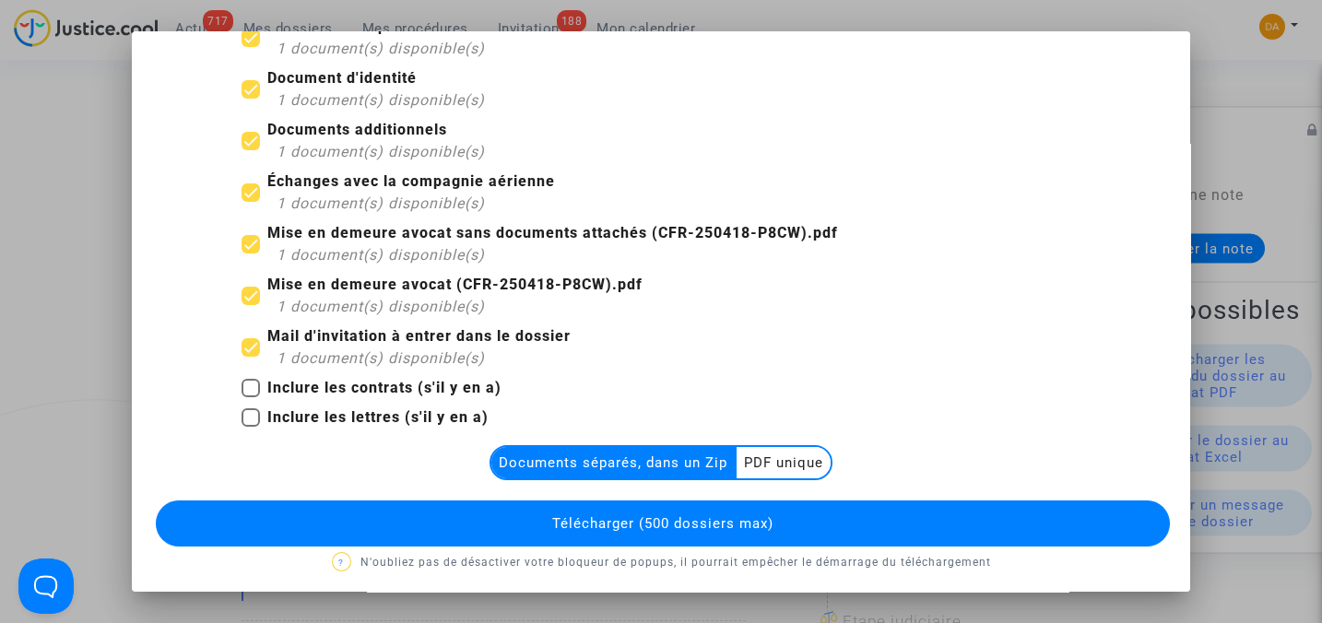
scroll to position [126, 0]
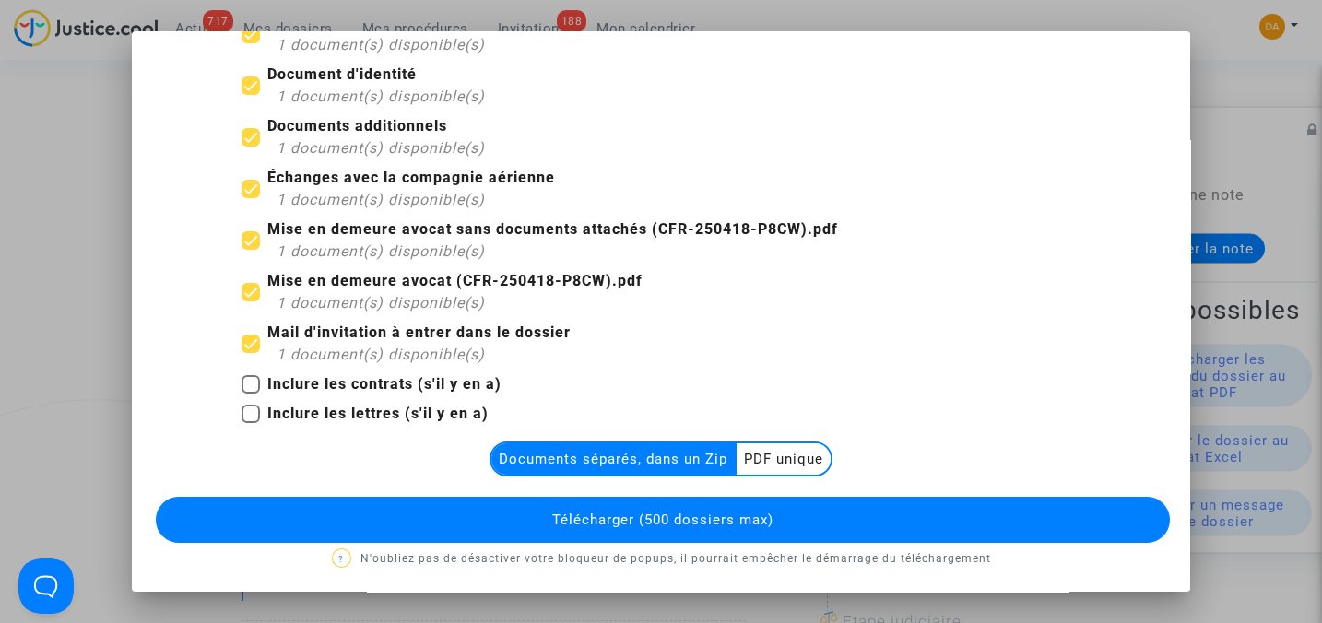
click at [783, 456] on multi-toggle-item "PDF unique" at bounding box center [784, 458] width 94 height 31
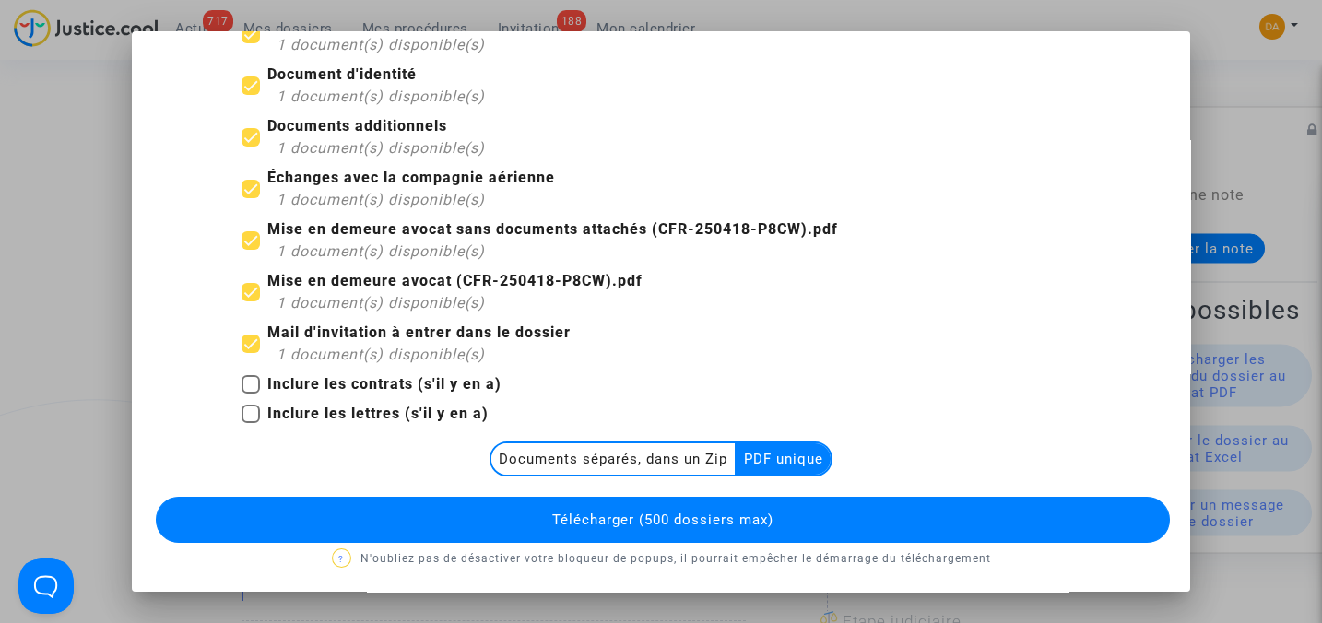
click at [713, 518] on span "Télécharger (500 dossiers max)" at bounding box center [662, 520] width 221 height 17
